Goal: Task Accomplishment & Management: Complete application form

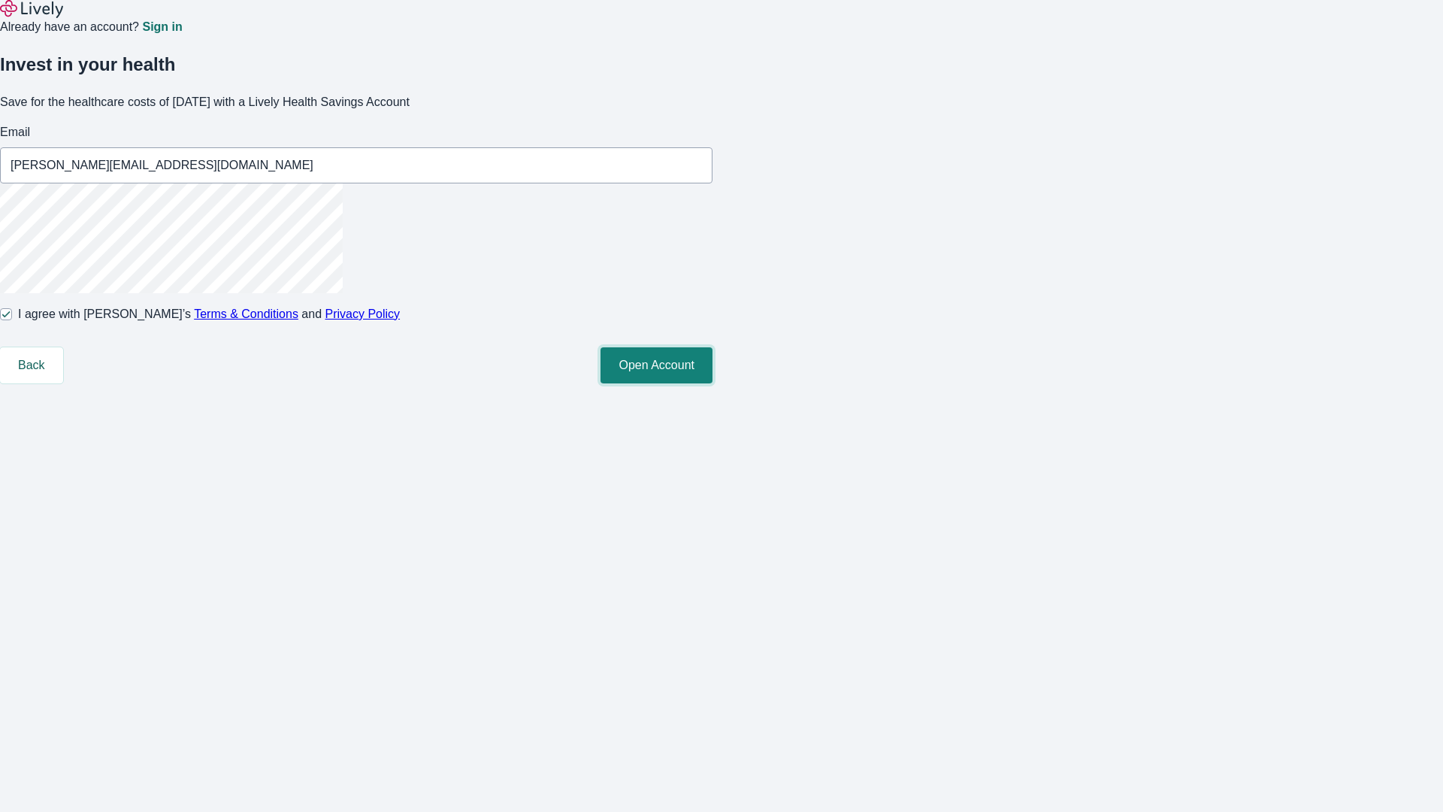
click at [713, 383] on button "Open Account" at bounding box center [657, 365] width 112 height 36
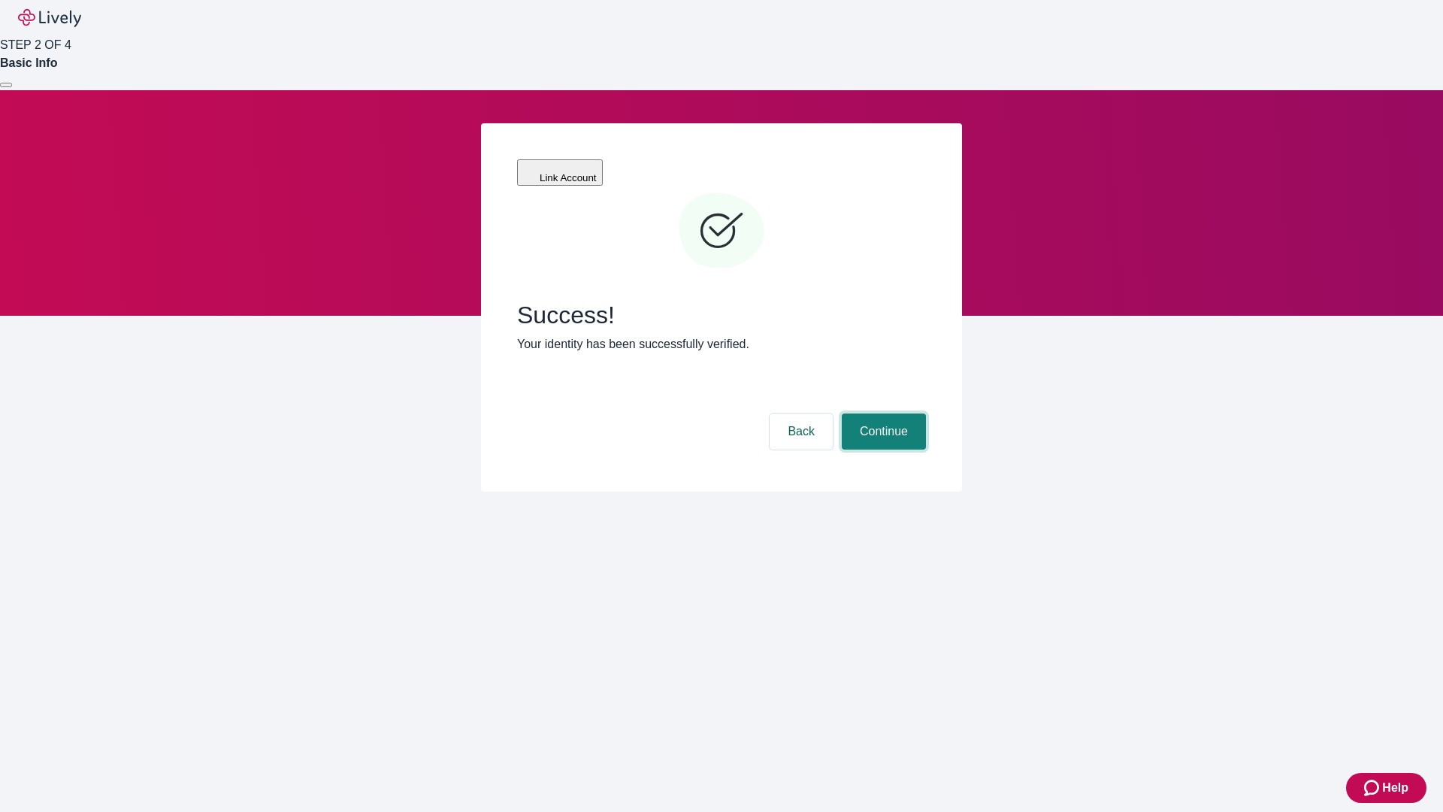
click at [882, 413] on button "Continue" at bounding box center [884, 431] width 84 height 36
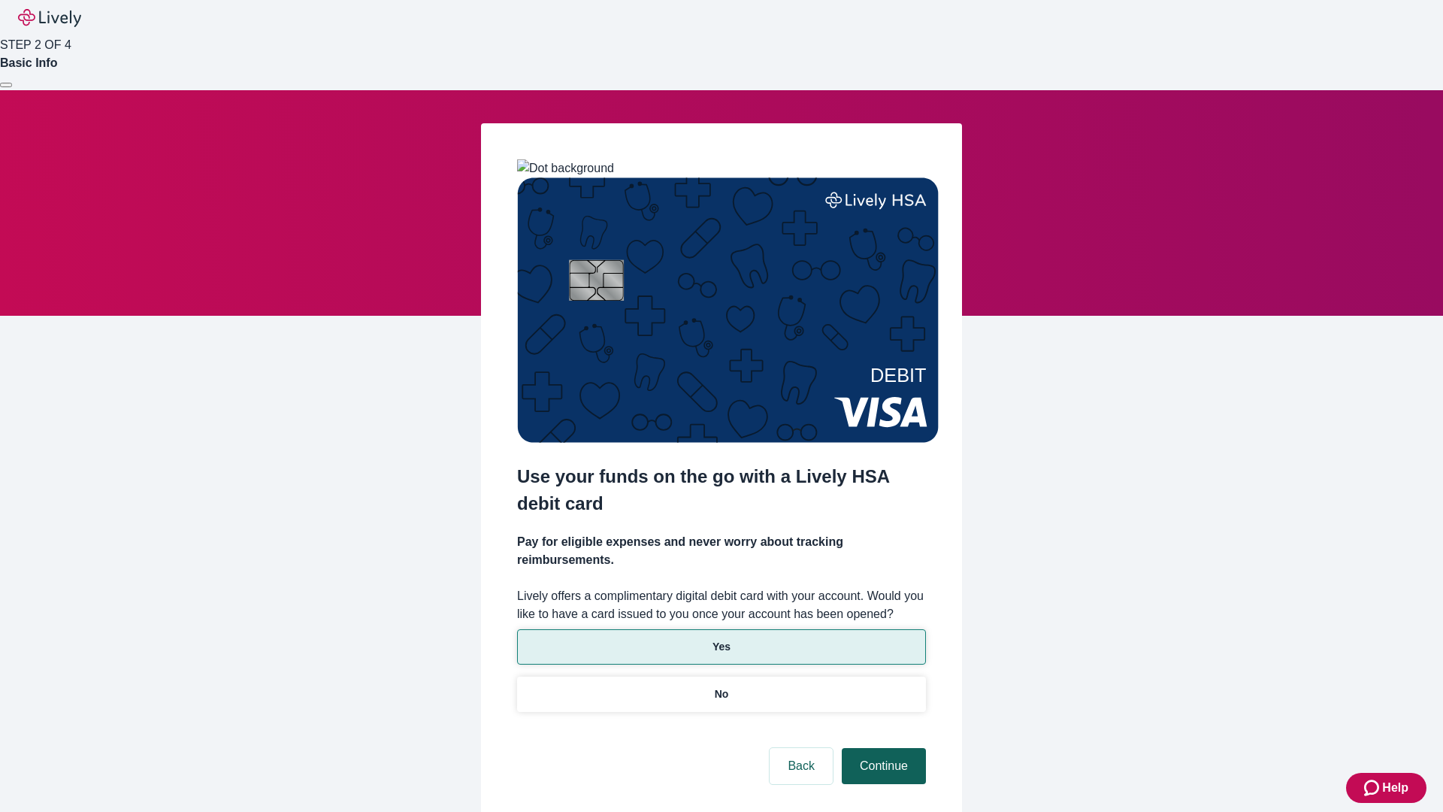
click at [721, 639] on p "Yes" at bounding box center [722, 647] width 18 height 16
click at [882, 748] on button "Continue" at bounding box center [884, 766] width 84 height 36
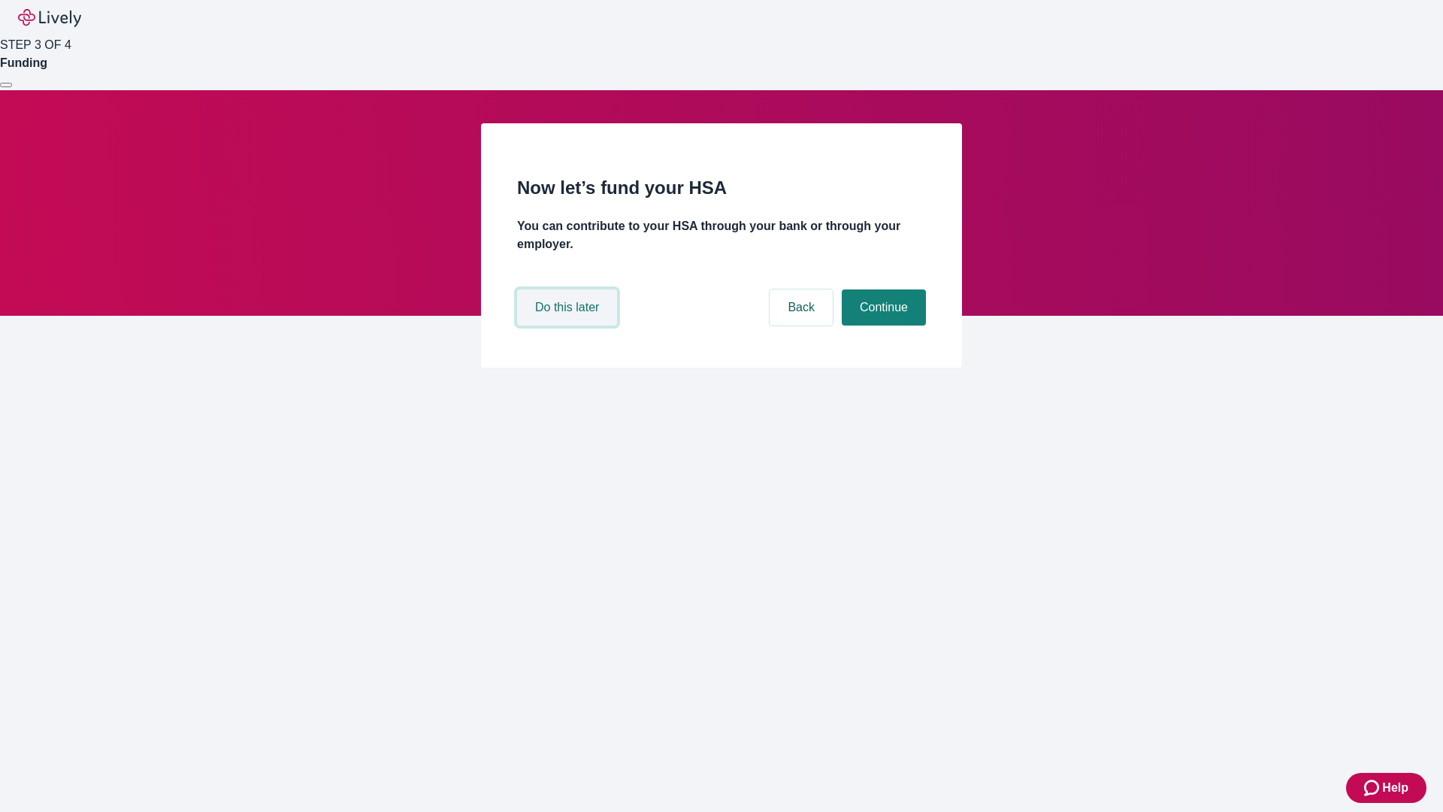
click at [569, 325] on button "Do this later" at bounding box center [567, 307] width 100 height 36
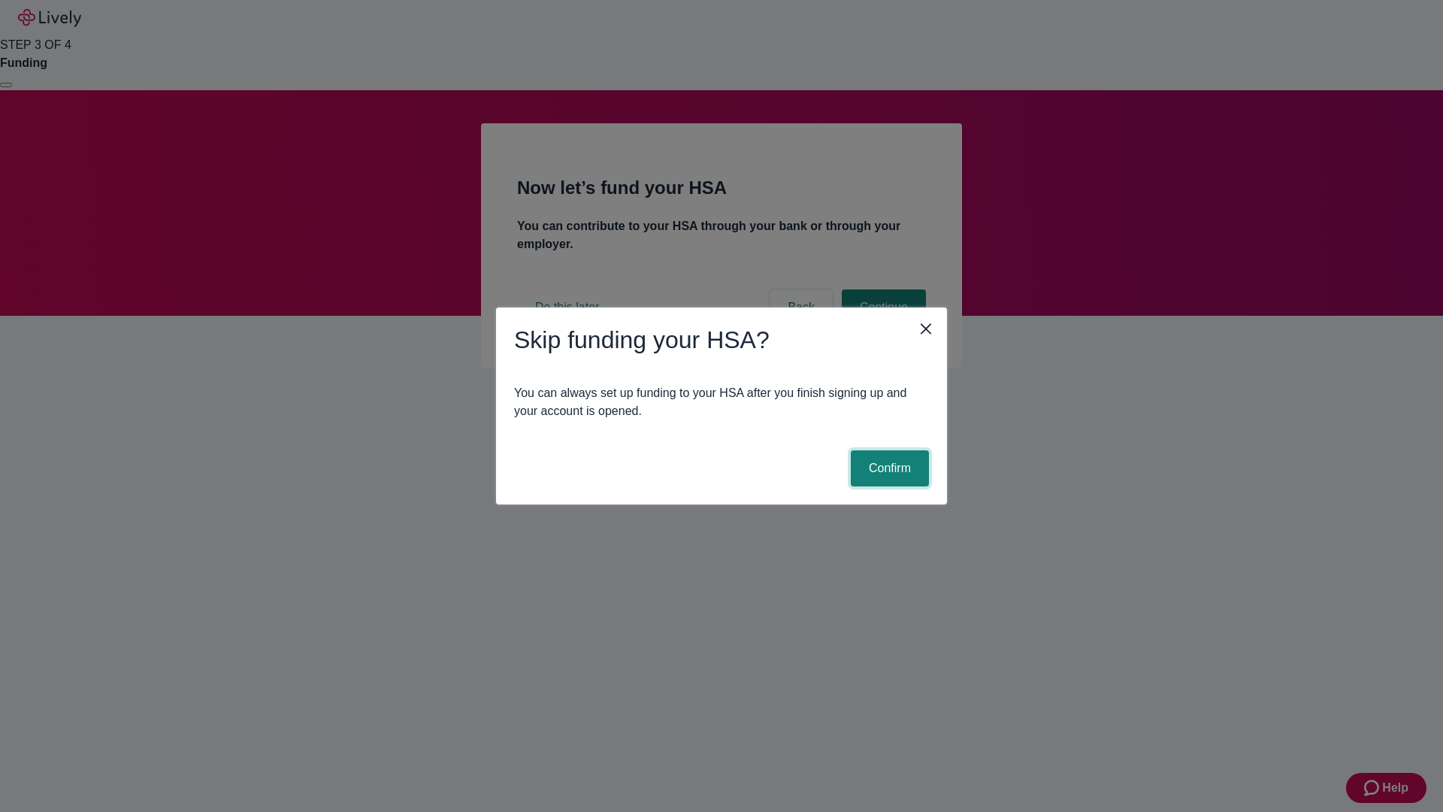
click at [888, 468] on button "Confirm" at bounding box center [890, 468] width 78 height 36
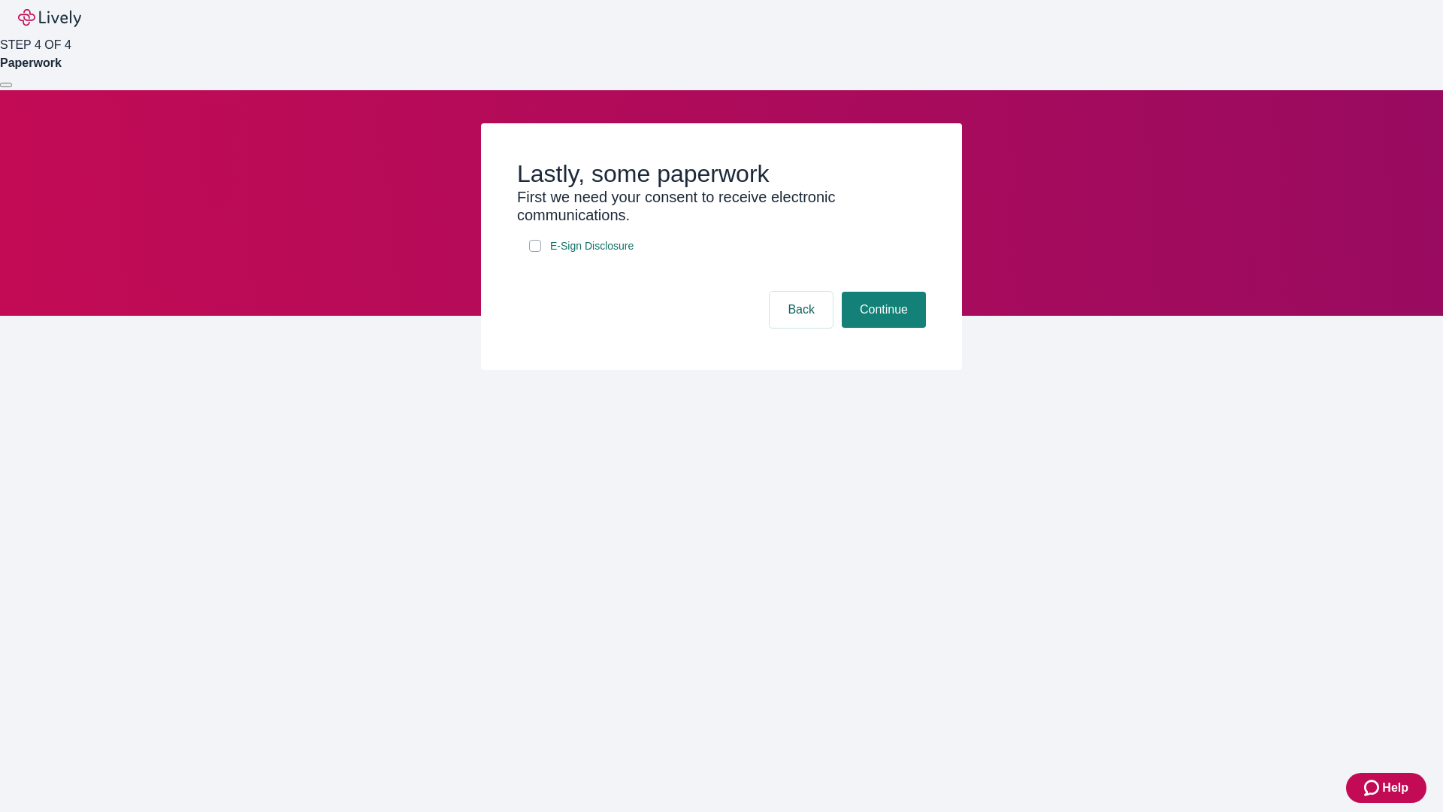
click at [535, 252] on input "E-Sign Disclosure" at bounding box center [535, 246] width 12 height 12
checkbox input "true"
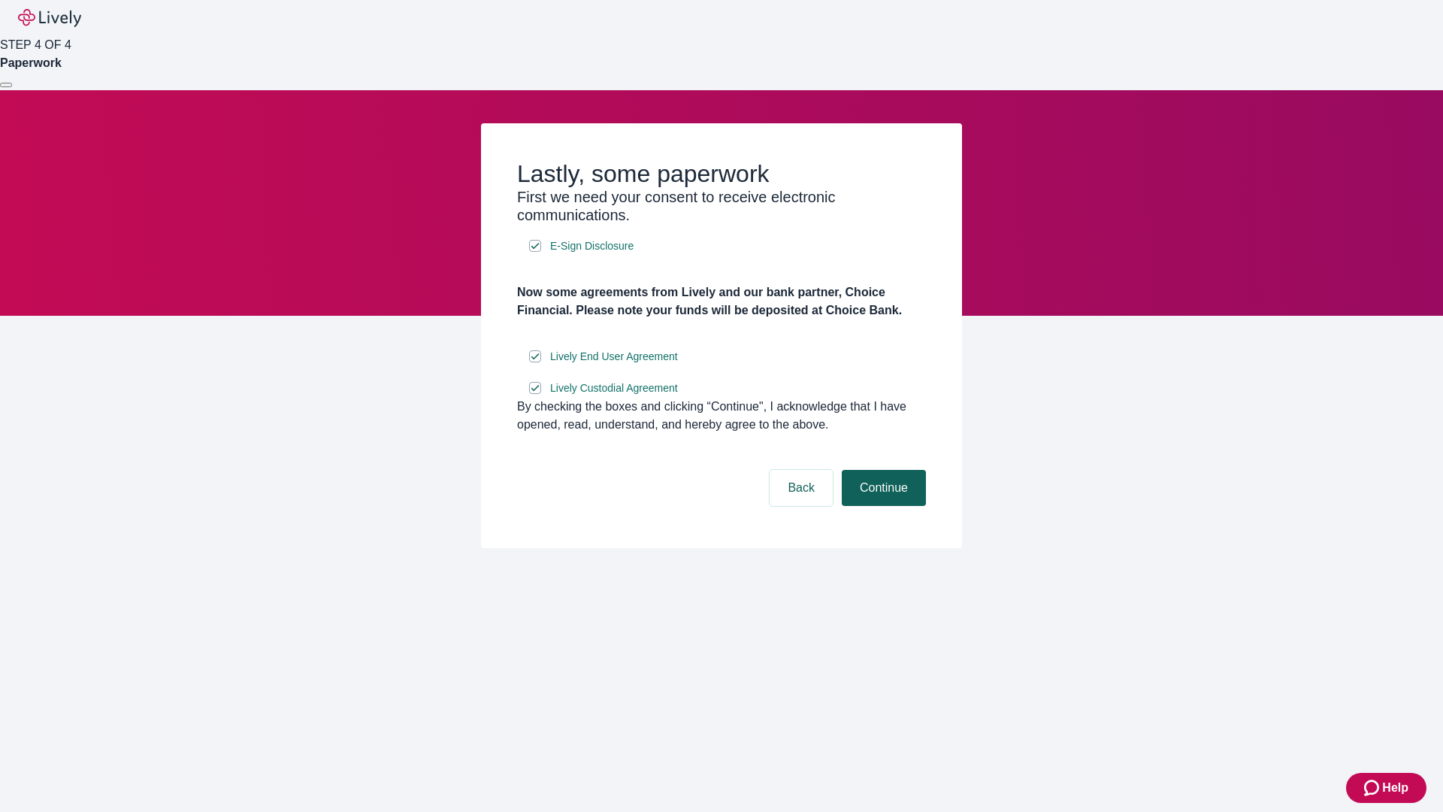
click at [882, 506] on button "Continue" at bounding box center [884, 488] width 84 height 36
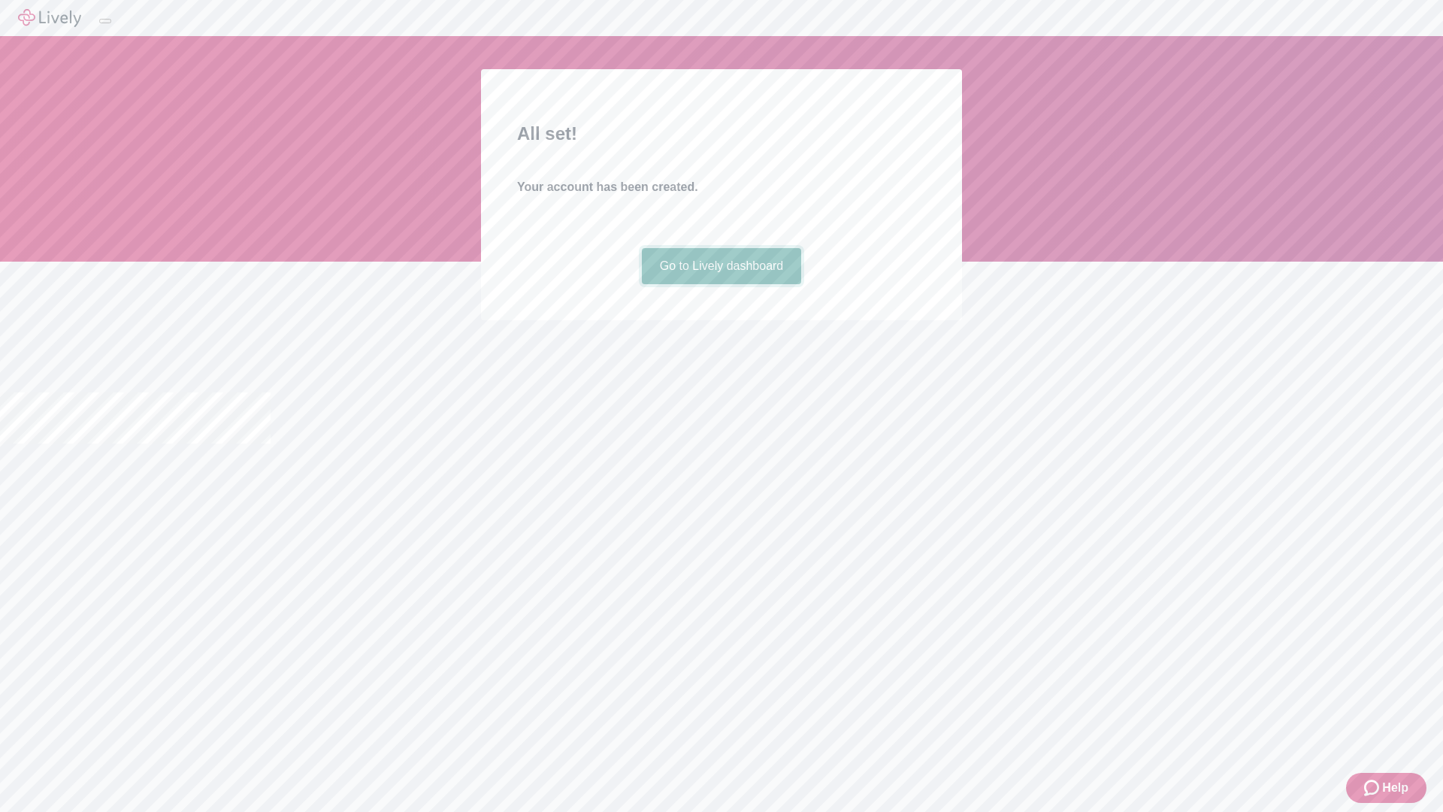
click at [721, 284] on link "Go to Lively dashboard" at bounding box center [722, 266] width 160 height 36
